Goal: Information Seeking & Learning: Check status

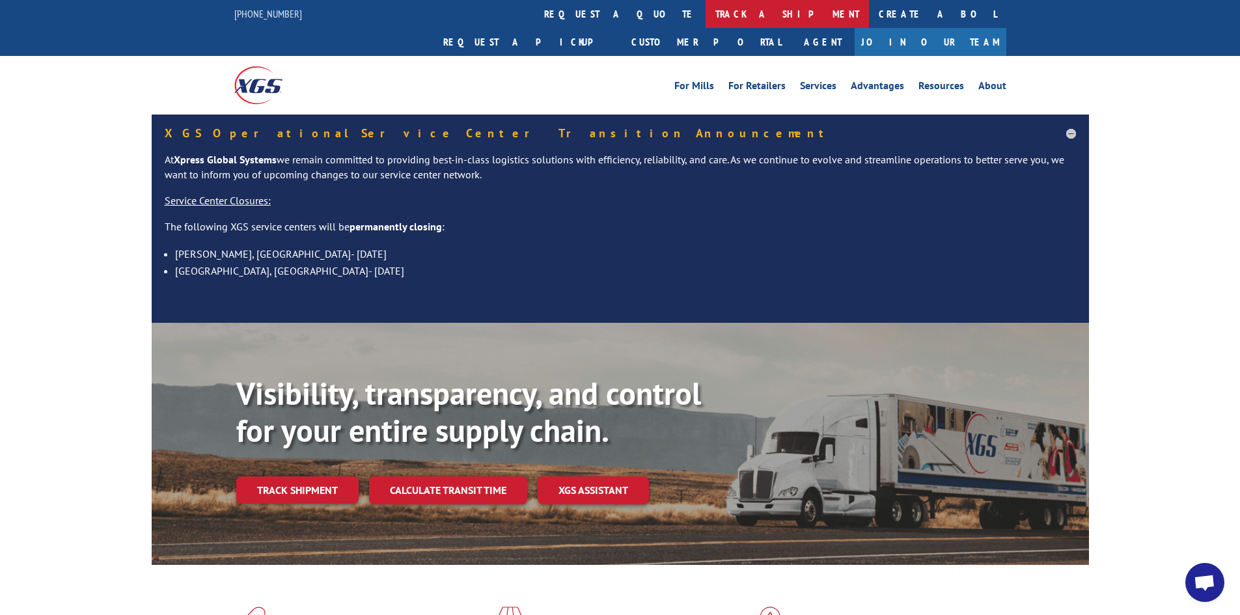
click at [705, 16] on link "track a shipment" at bounding box center [786, 14] width 163 height 28
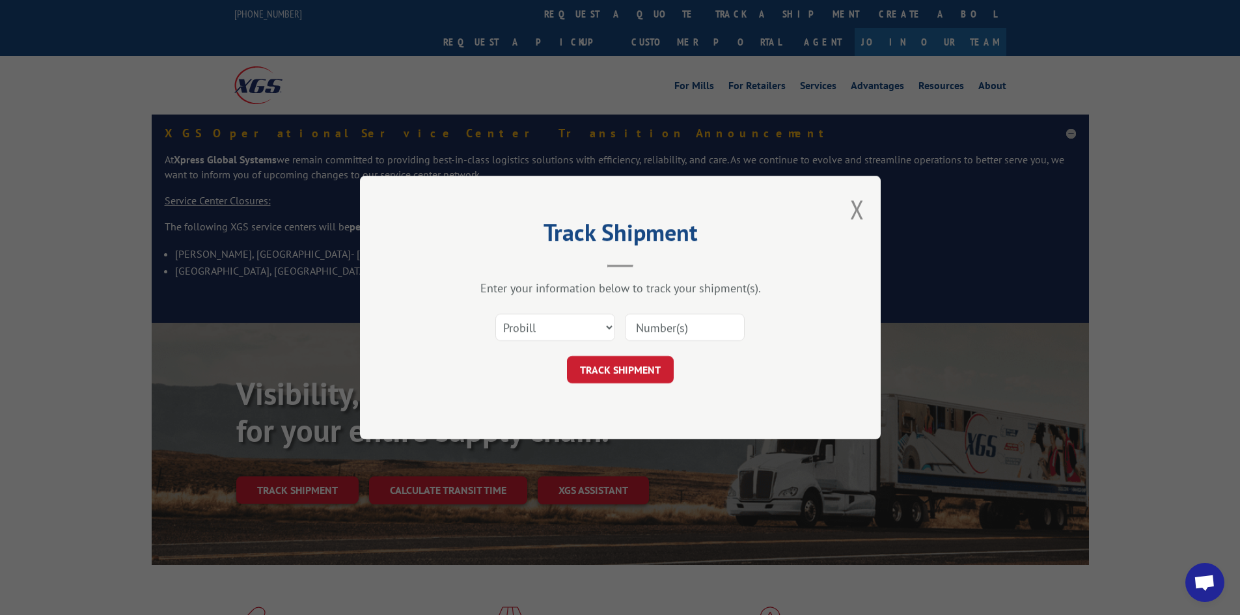
click at [698, 325] on input at bounding box center [685, 327] width 120 height 27
paste input "2839933"
type input "2839933"
click at [592, 331] on select "Select category... Probill BOL PO" at bounding box center [555, 327] width 120 height 27
drag, startPoint x: 724, startPoint y: 395, endPoint x: 692, endPoint y: 382, distance: 35.0
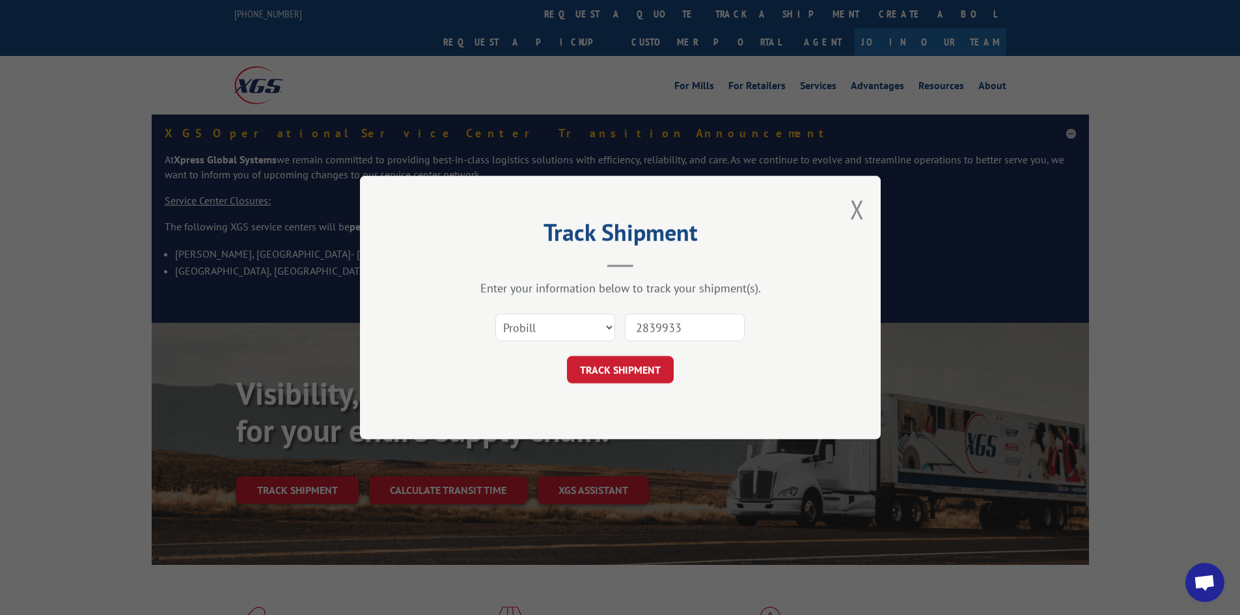
click at [726, 395] on div "Track Shipment Enter your information below to track your shipment(s). Select c…" at bounding box center [620, 308] width 521 height 264
click at [640, 366] on button "TRACK SHIPMENT" at bounding box center [620, 369] width 107 height 27
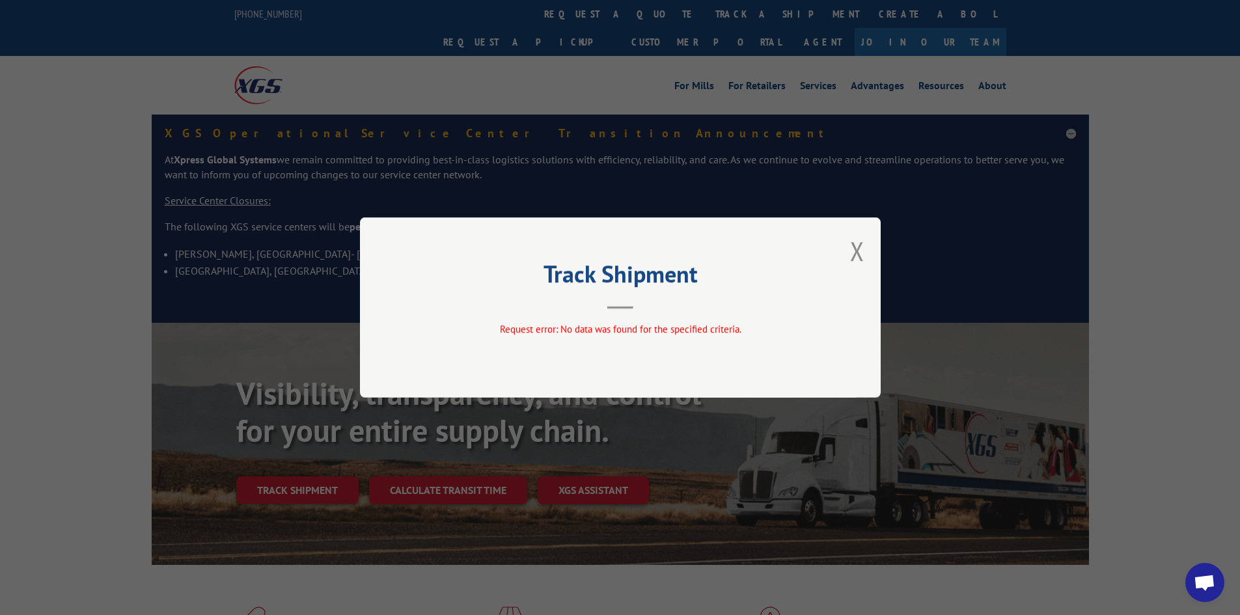
click at [870, 241] on div "Track Shipment Request error: No data was found for the specified criteria." at bounding box center [620, 307] width 521 height 180
click at [868, 247] on div "Track Shipment Request error: No data was found for the specified criteria." at bounding box center [620, 307] width 521 height 180
click at [866, 256] on div "Track Shipment Request error: No data was found for the specified criteria." at bounding box center [620, 307] width 521 height 180
click at [855, 254] on button "Close modal" at bounding box center [857, 251] width 14 height 34
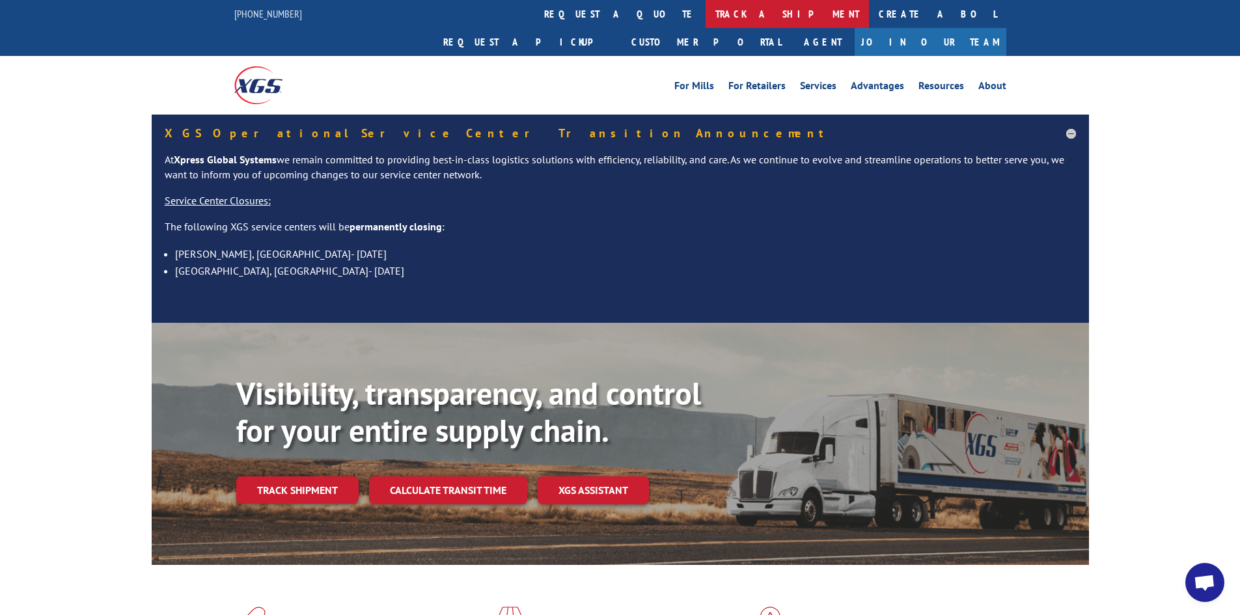
click at [705, 19] on link "track a shipment" at bounding box center [786, 14] width 163 height 28
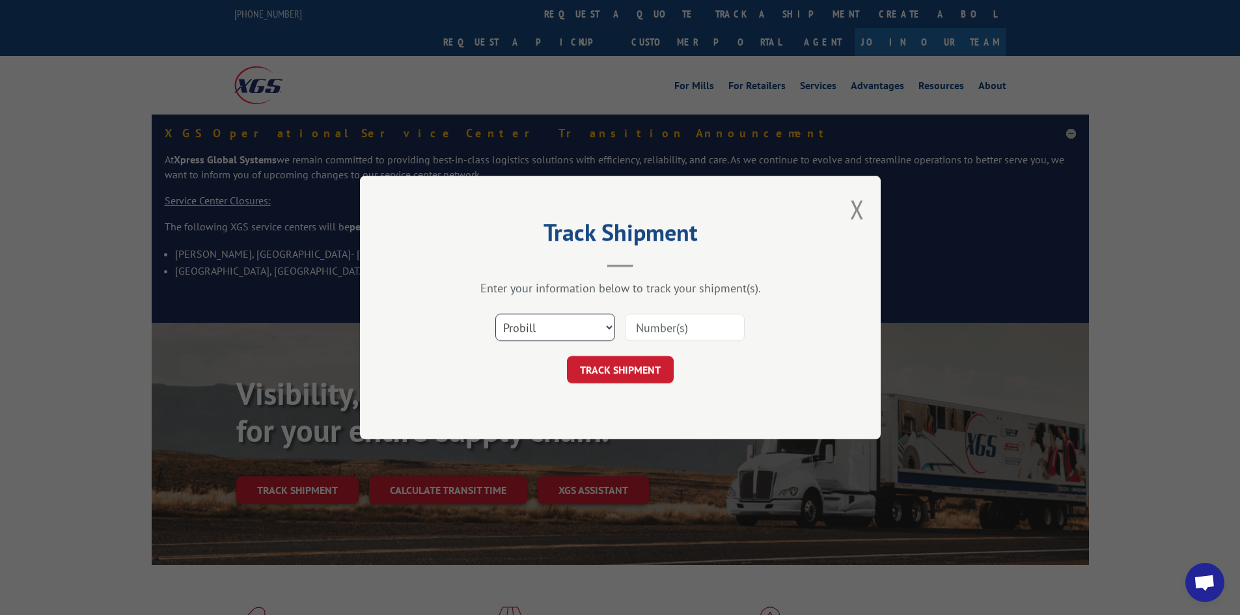
click at [603, 330] on select "Select category... Probill BOL PO" at bounding box center [555, 327] width 120 height 27
click at [666, 330] on input at bounding box center [685, 327] width 120 height 27
paste input "2839933"
type input "2839933"
click at [653, 381] on button "TRACK SHIPMENT" at bounding box center [620, 369] width 107 height 27
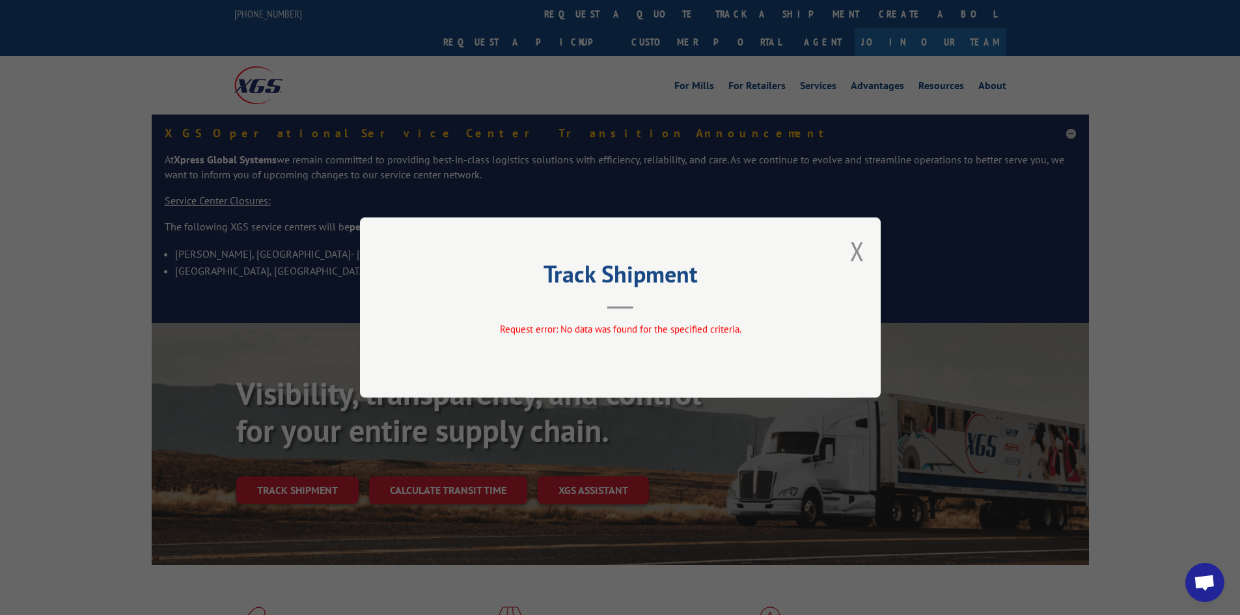
click at [856, 269] on div "Track Shipment Request error: No data was found for the specified criteria." at bounding box center [620, 307] width 521 height 180
click at [873, 250] on div "Track Shipment Request error: No data was found for the specified criteria." at bounding box center [620, 307] width 521 height 180
click at [867, 263] on div "Track Shipment Request error: No data was found for the specified criteria." at bounding box center [620, 307] width 521 height 180
click at [852, 253] on button "Close modal" at bounding box center [857, 251] width 14 height 34
